Goal: Check status: Check status

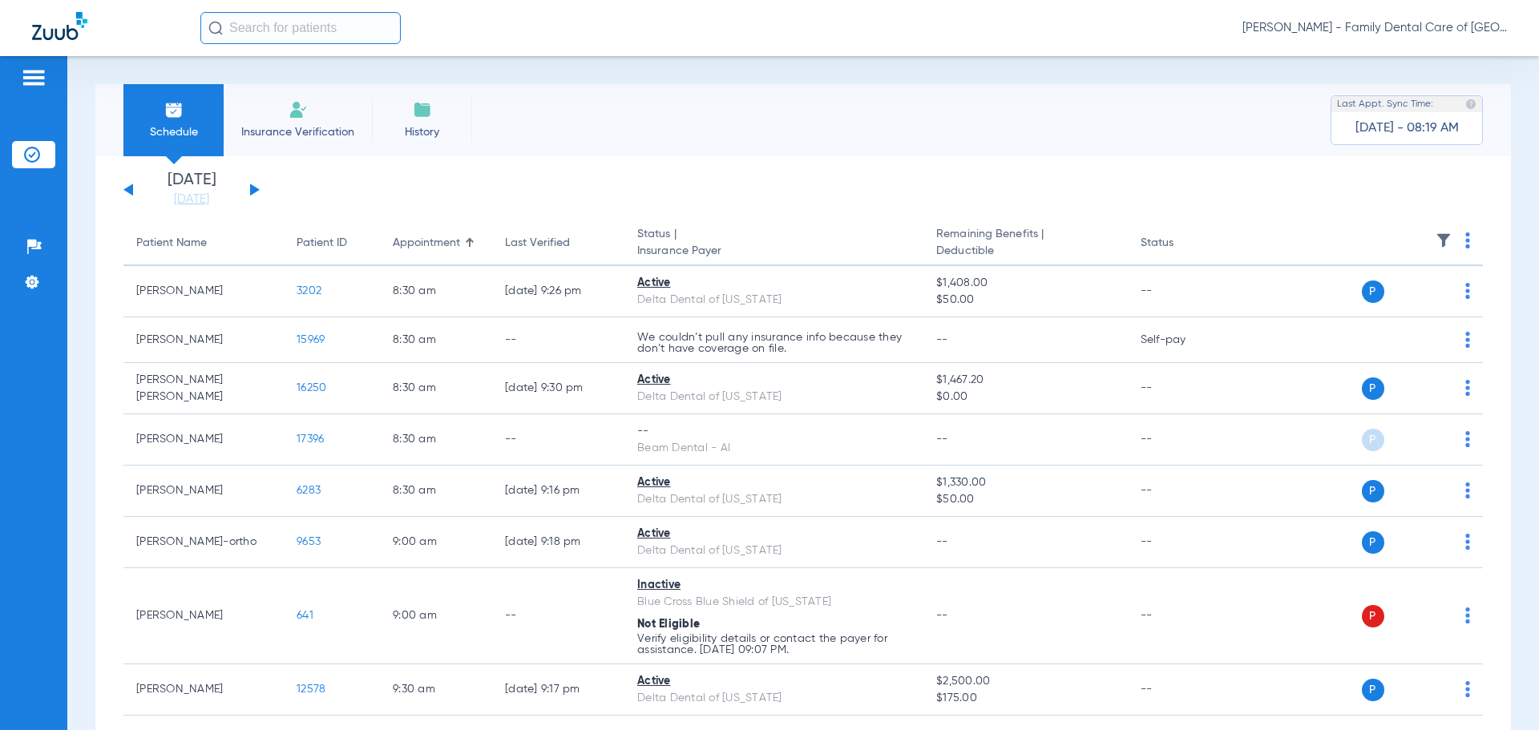
click at [254, 185] on div "[DATE] [DATE] [DATE] [DATE] [DATE] [DATE] [DATE] [DATE] [DATE] [DATE] [DATE] [D…" at bounding box center [191, 189] width 136 height 35
click at [251, 188] on button at bounding box center [255, 190] width 10 height 12
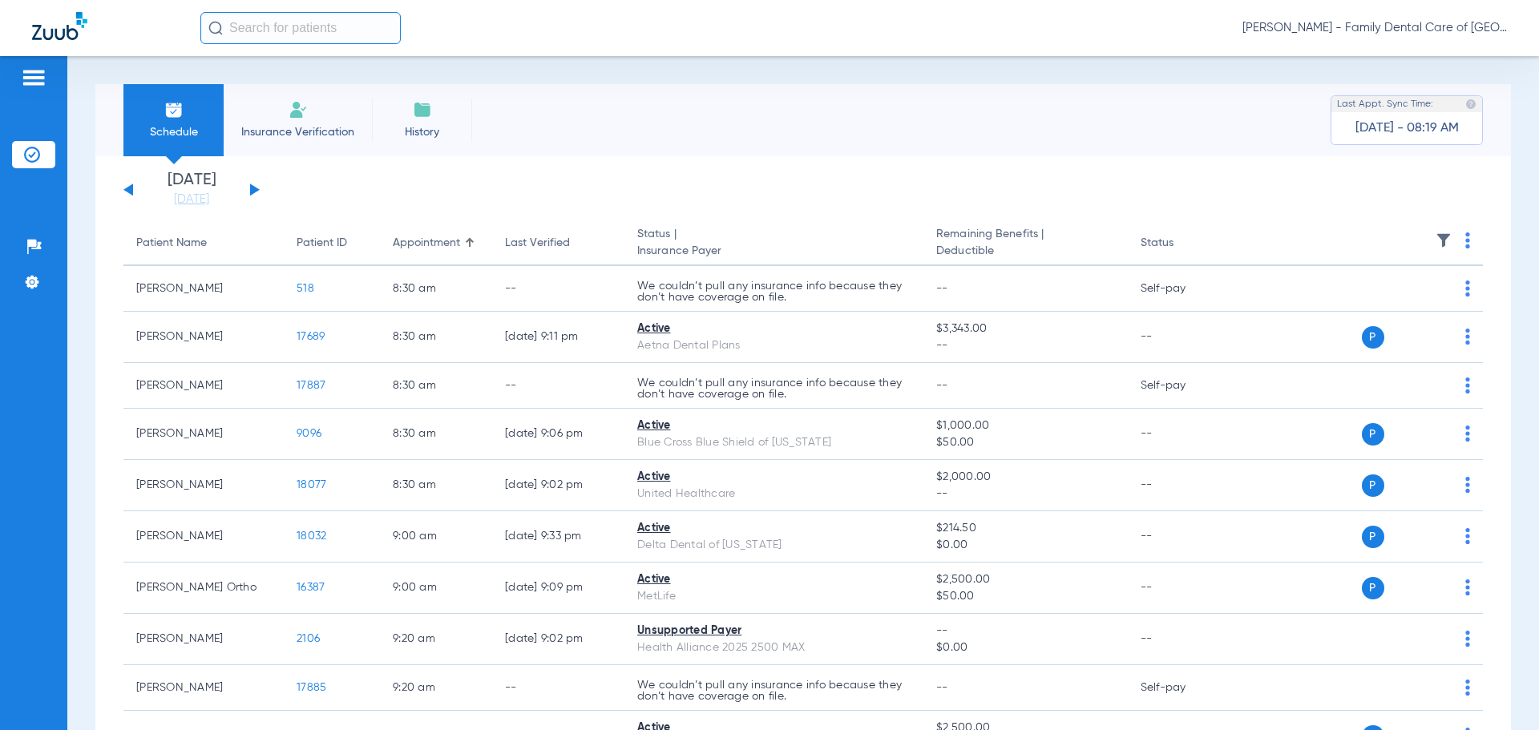
scroll to position [80, 0]
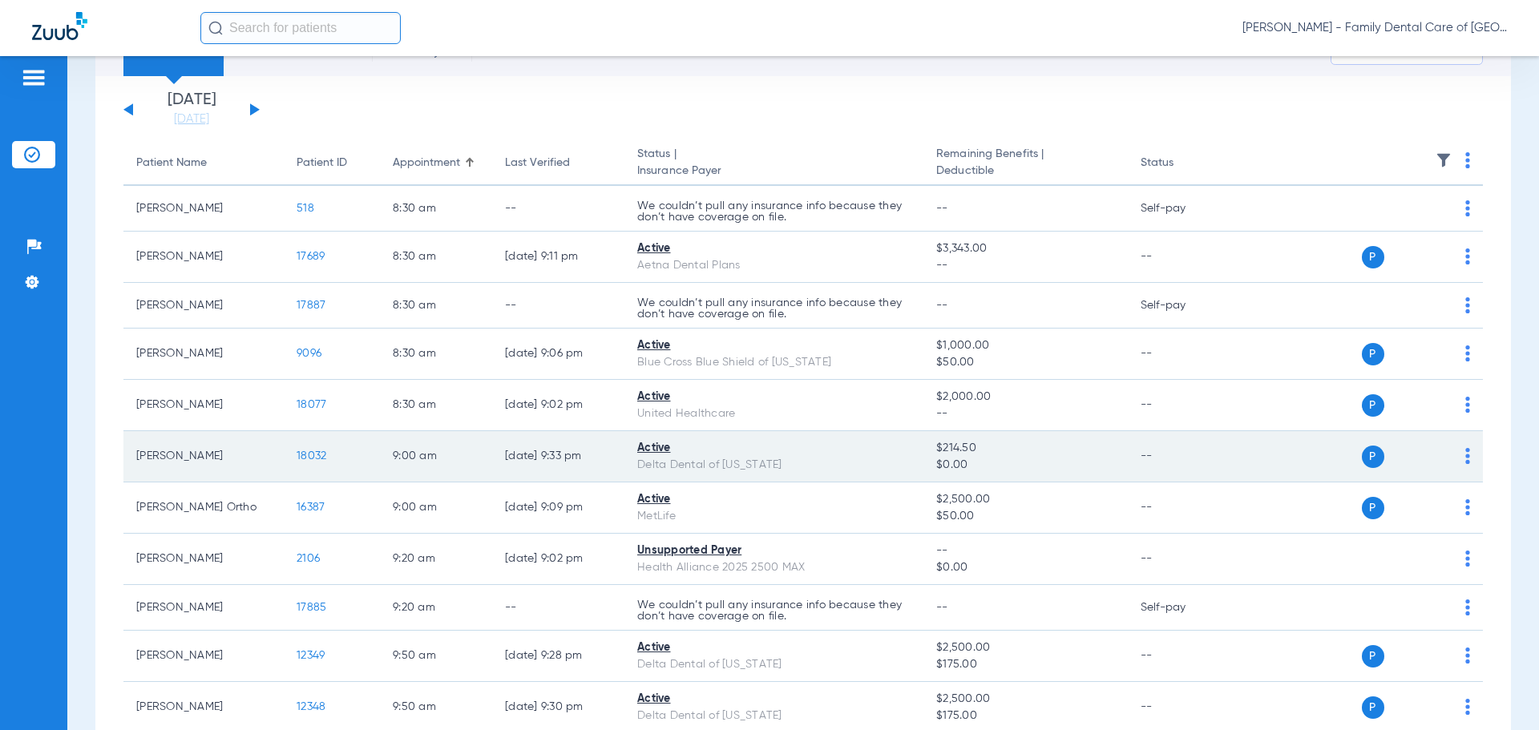
click at [657, 452] on div "Active" at bounding box center [773, 448] width 273 height 17
click at [1459, 461] on td "P S" at bounding box center [1360, 456] width 248 height 51
click at [1466, 454] on img at bounding box center [1468, 456] width 5 height 16
drag, startPoint x: 1115, startPoint y: 435, endPoint x: 983, endPoint y: 445, distance: 132.6
click at [1114, 435] on div at bounding box center [769, 365] width 1539 height 730
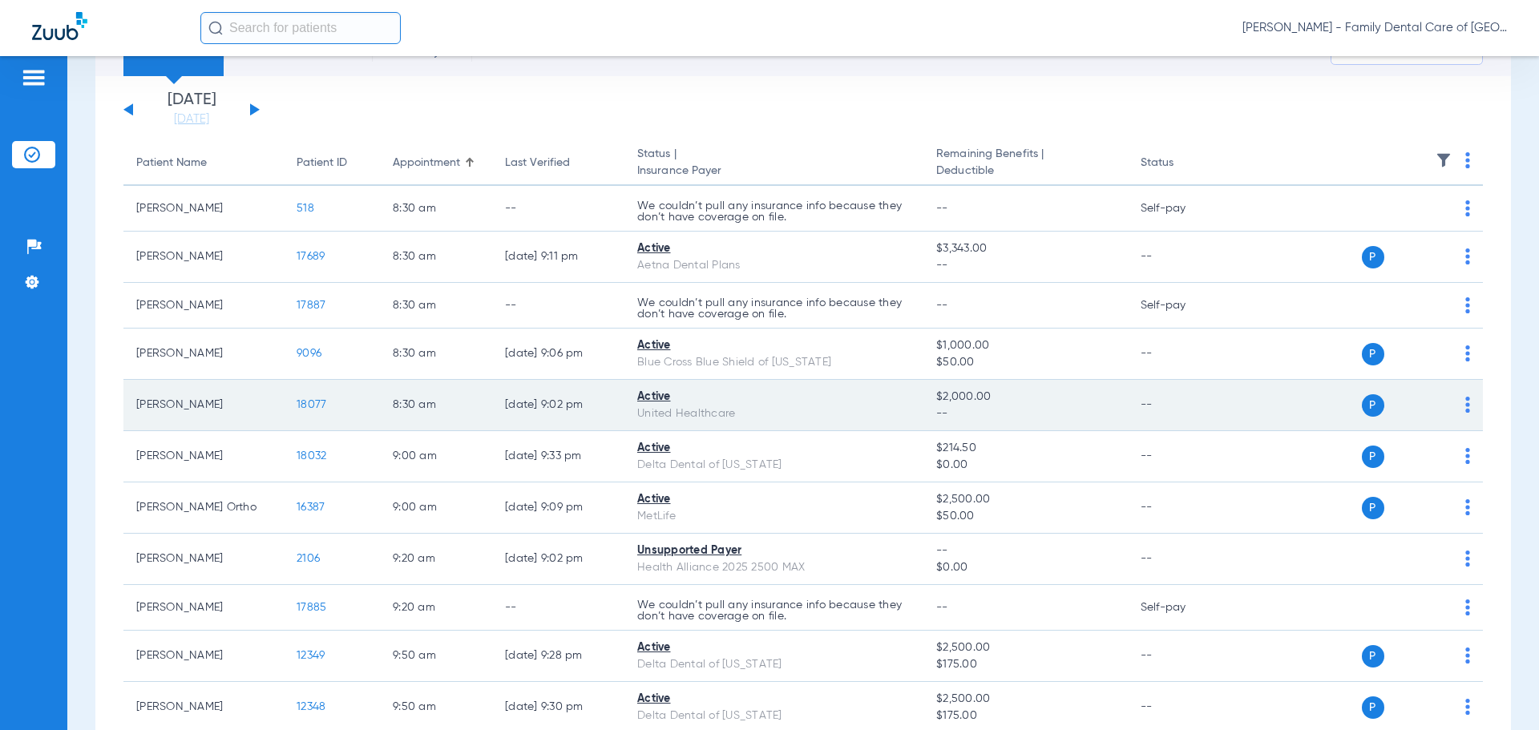
drag, startPoint x: 925, startPoint y: 445, endPoint x: 649, endPoint y: 415, distance: 278.2
click at [924, 445] on td "$214.50 $0.00" at bounding box center [1026, 456] width 204 height 51
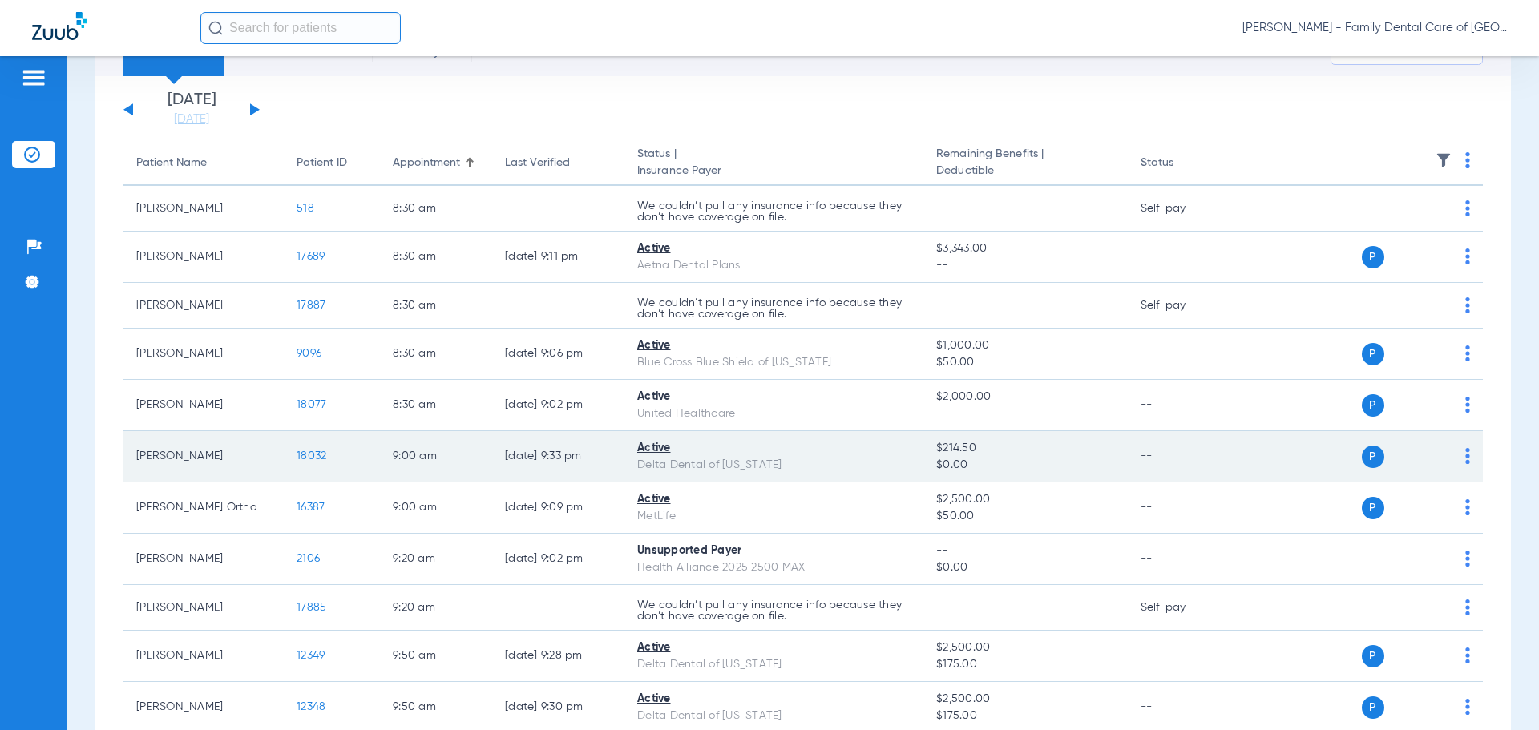
click at [313, 455] on span "18032" at bounding box center [312, 456] width 30 height 11
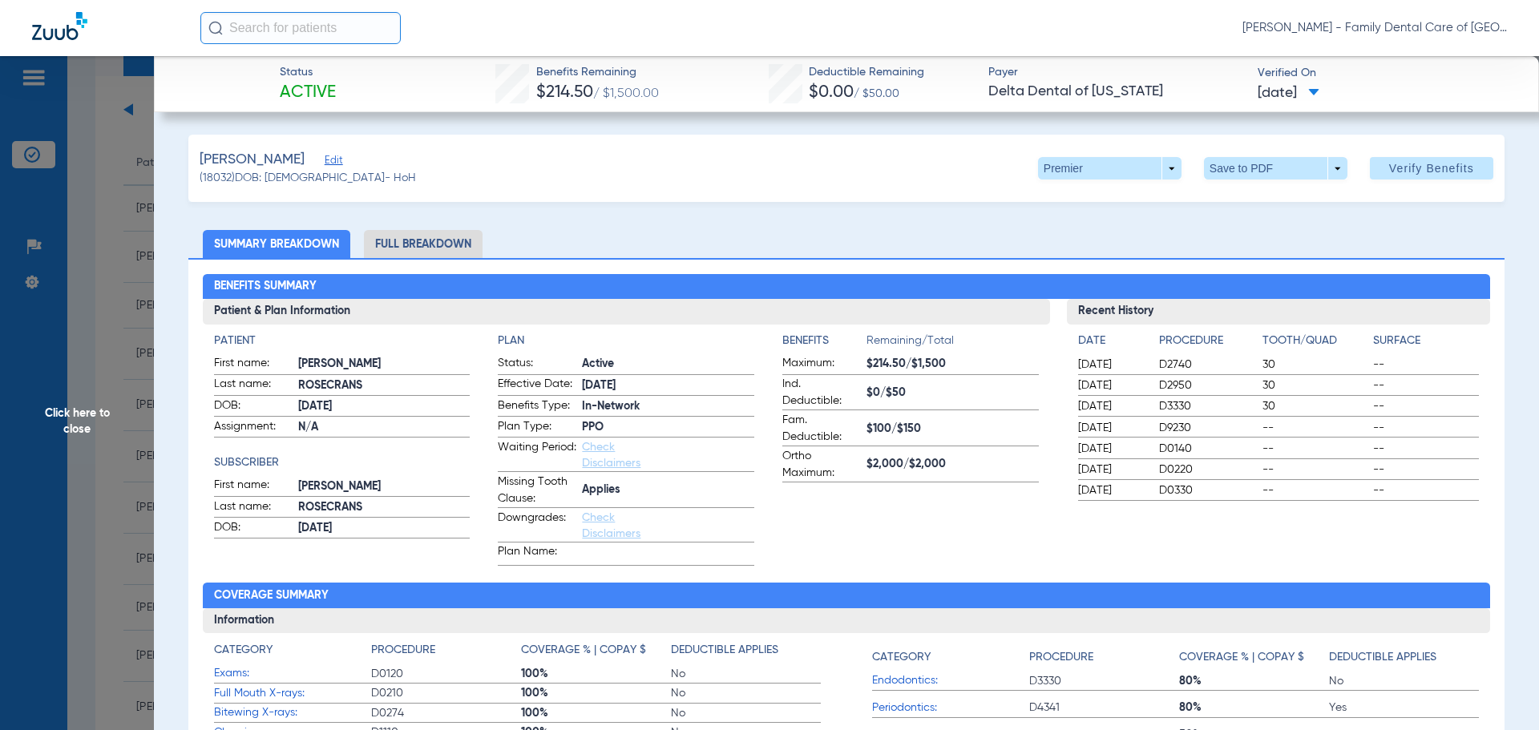
click at [93, 123] on span "Click here to close" at bounding box center [77, 421] width 154 height 730
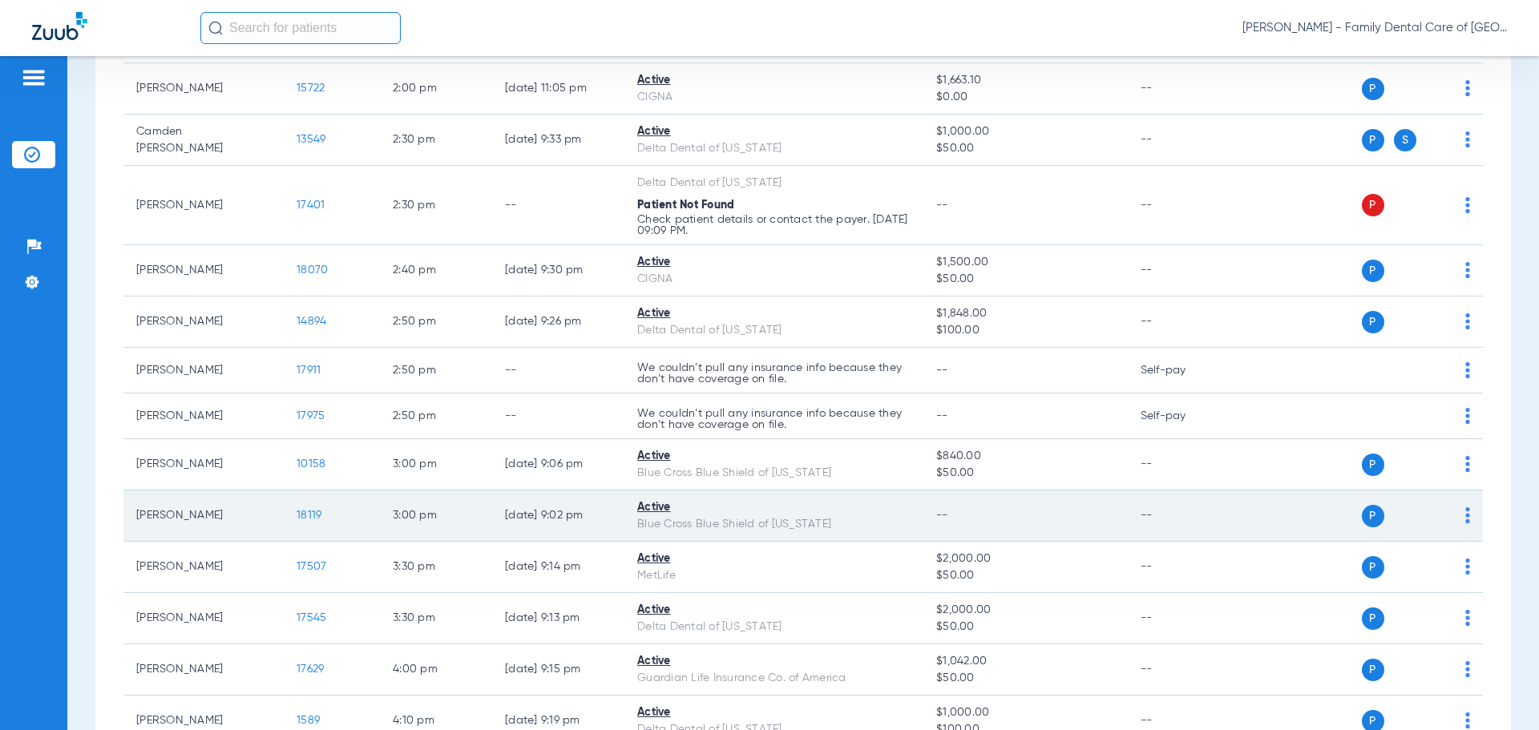
scroll to position [1667, 0]
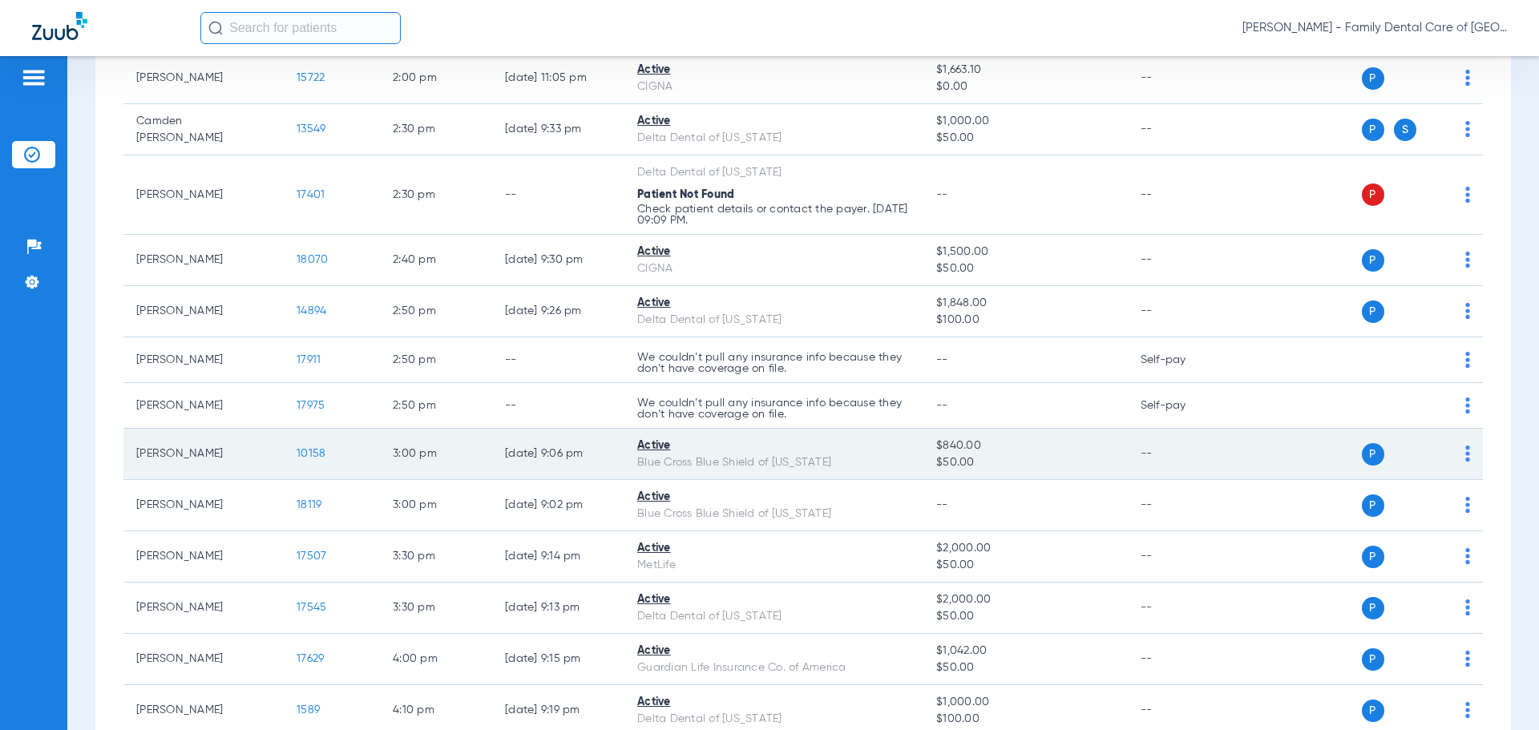
click at [892, 465] on div "Blue Cross Blue Shield of [US_STATE]" at bounding box center [773, 463] width 273 height 17
click at [329, 459] on td "10158" at bounding box center [332, 454] width 96 height 51
click at [323, 459] on span "10158" at bounding box center [311, 453] width 29 height 11
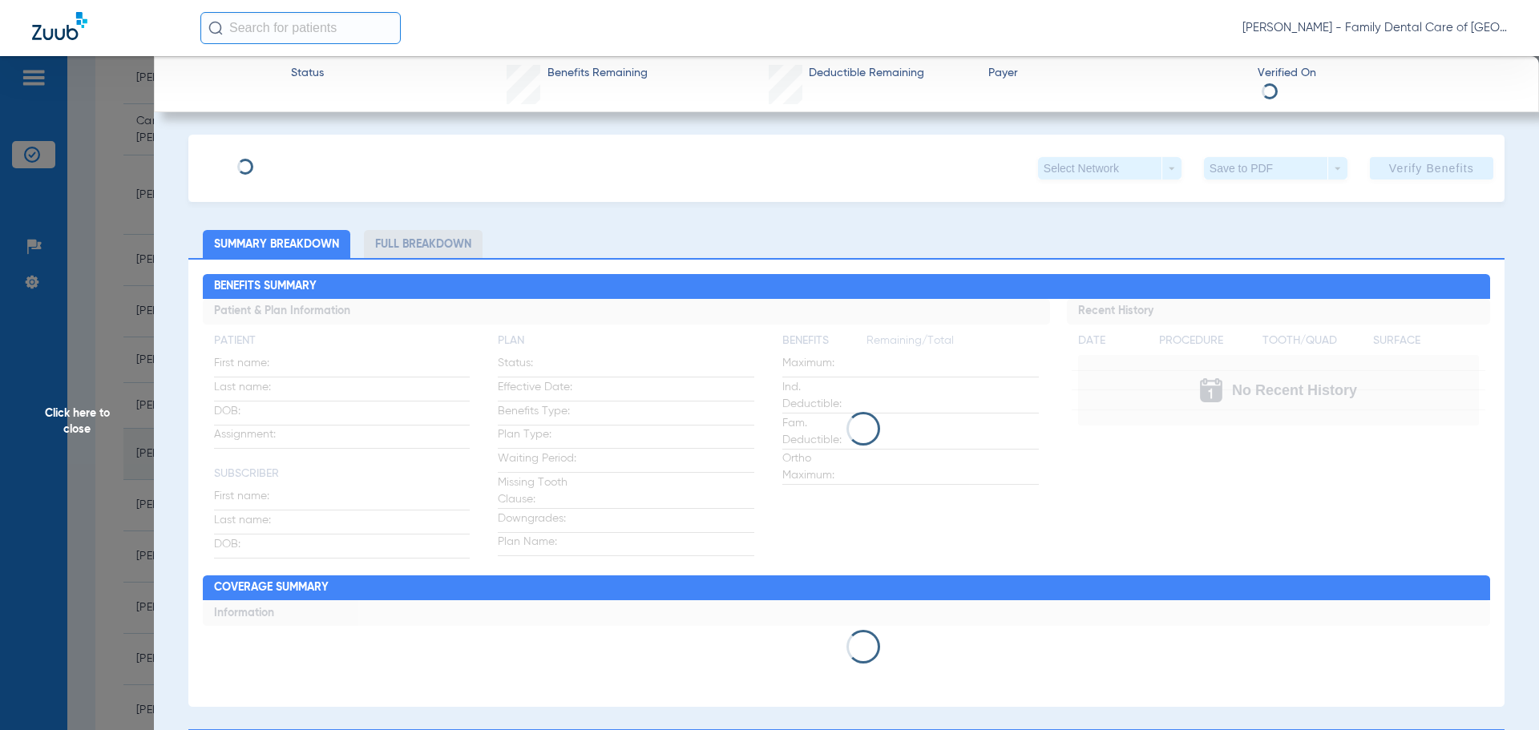
click at [317, 453] on div "Click here to close" at bounding box center [769, 421] width 1539 height 730
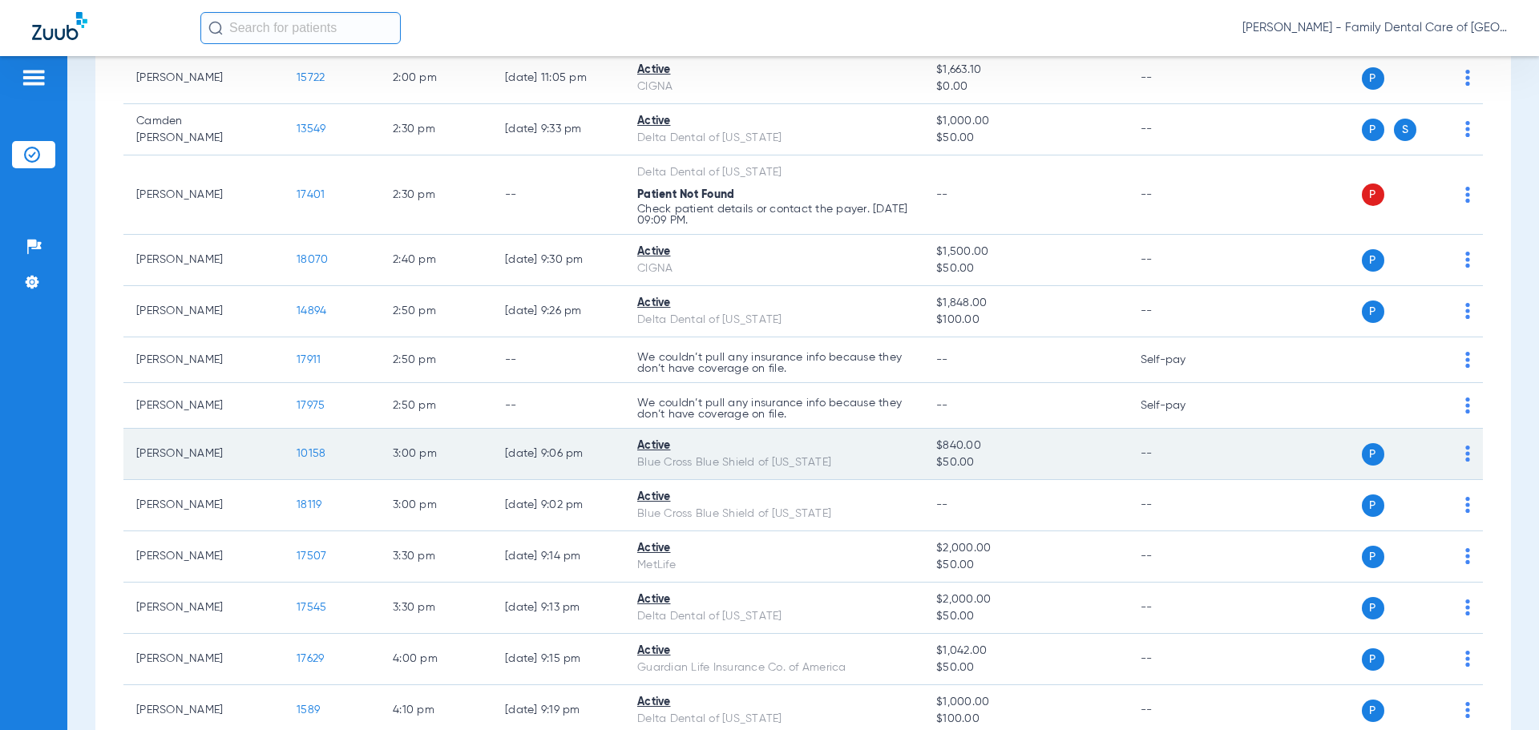
click at [315, 450] on span "10158" at bounding box center [311, 453] width 29 height 11
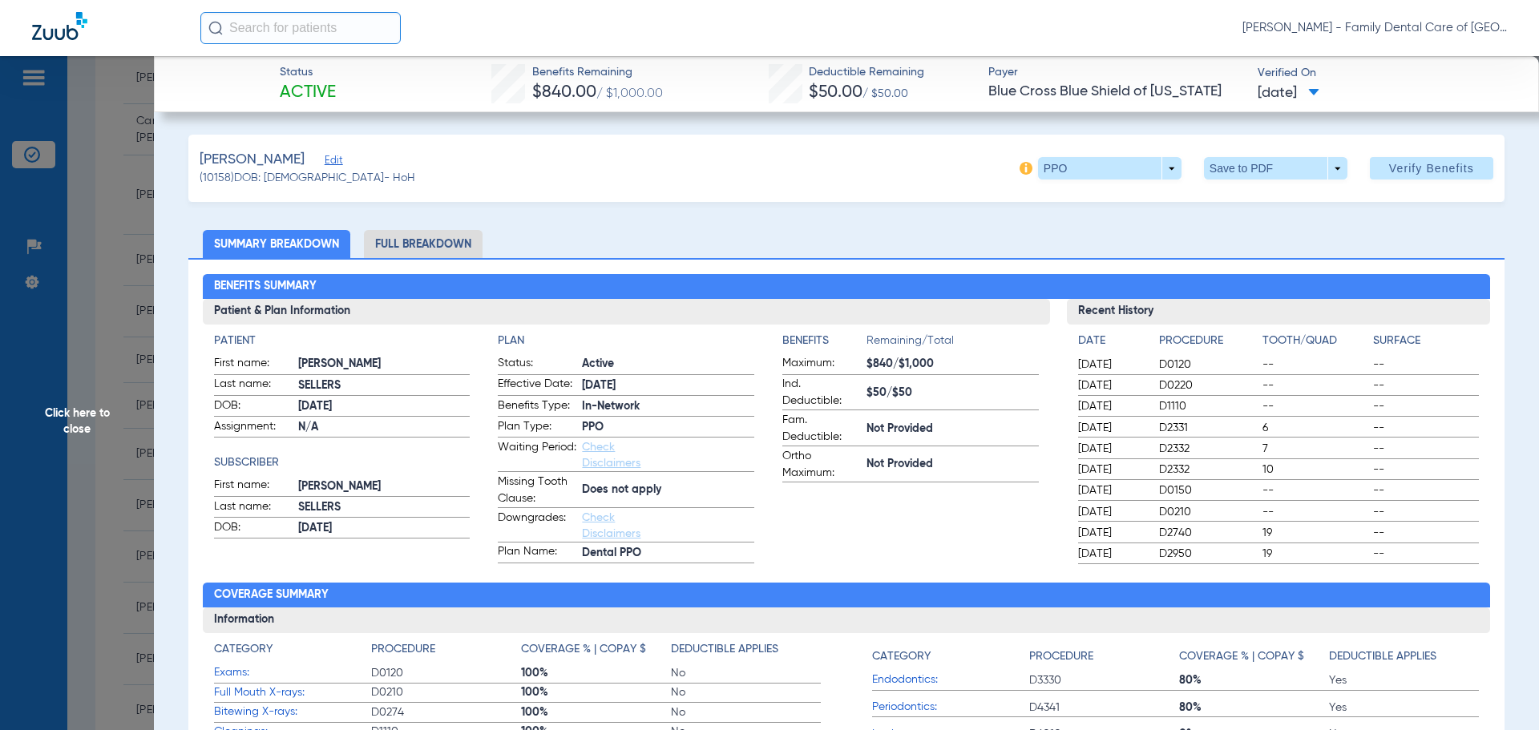
click at [105, 413] on span "Click here to close" at bounding box center [77, 421] width 154 height 730
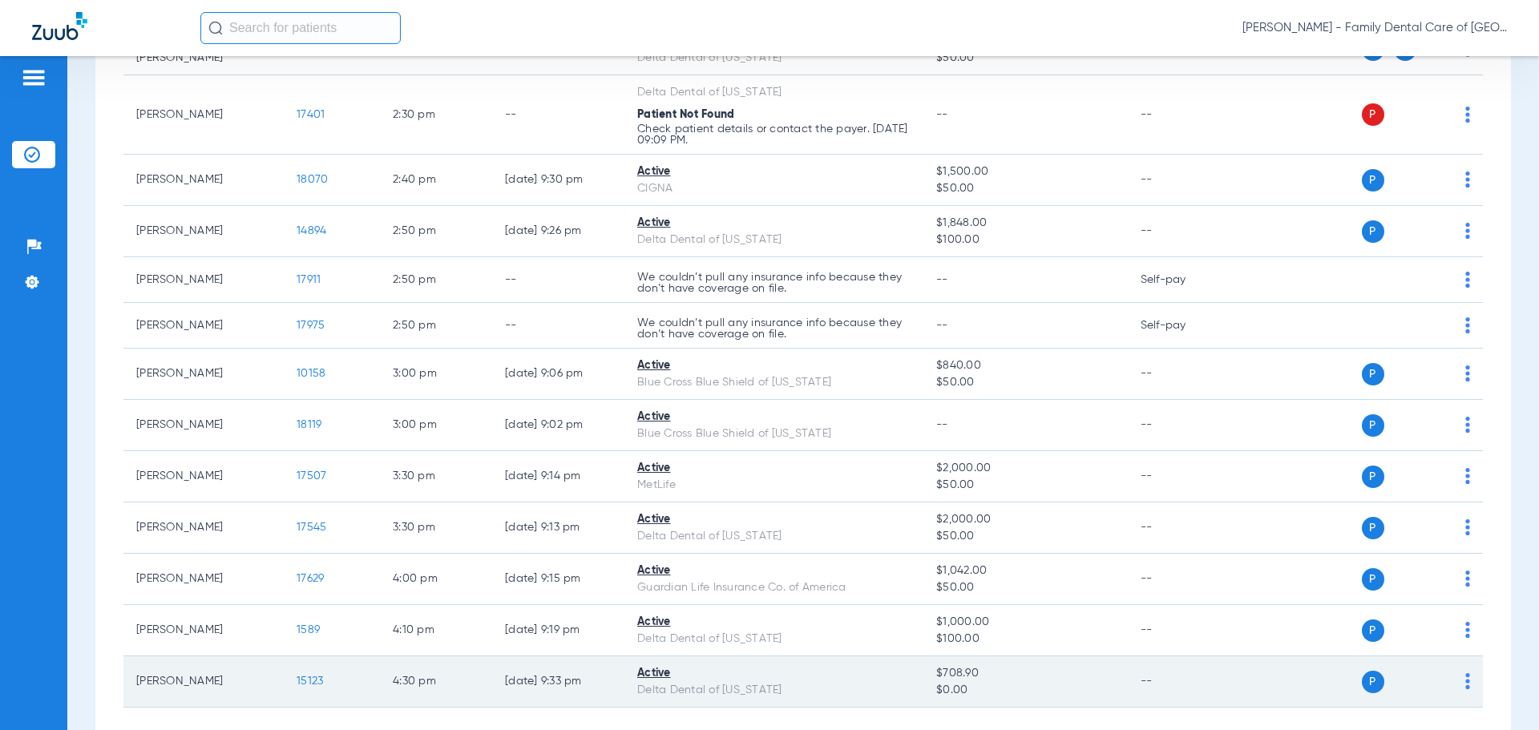
scroll to position [1827, 0]
